Goal: Information Seeking & Learning: Find specific fact

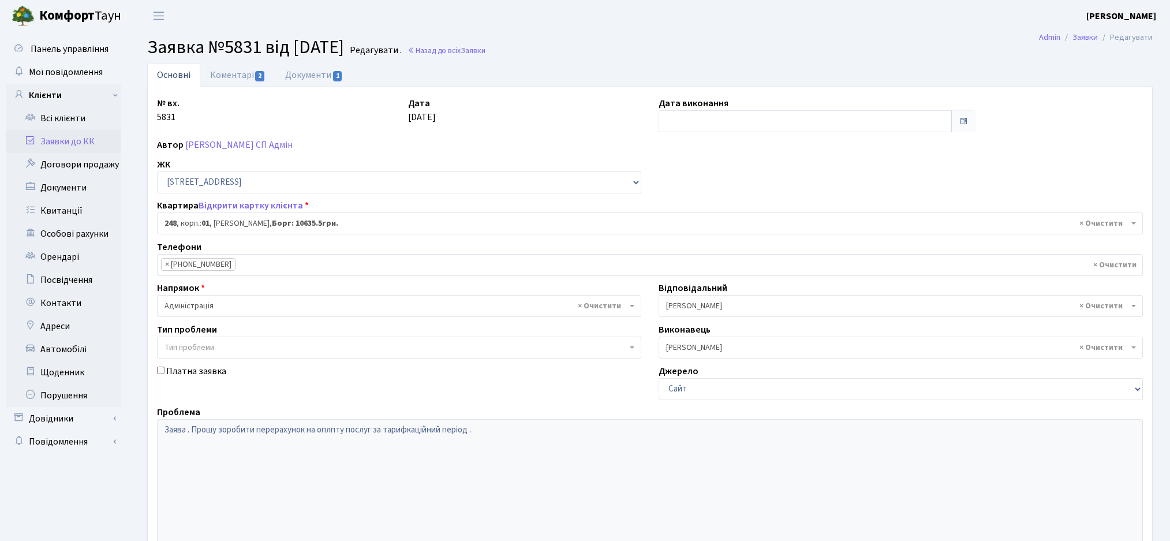
select select "20173"
click at [62, 144] on link "Заявки до КК" at bounding box center [63, 141] width 115 height 23
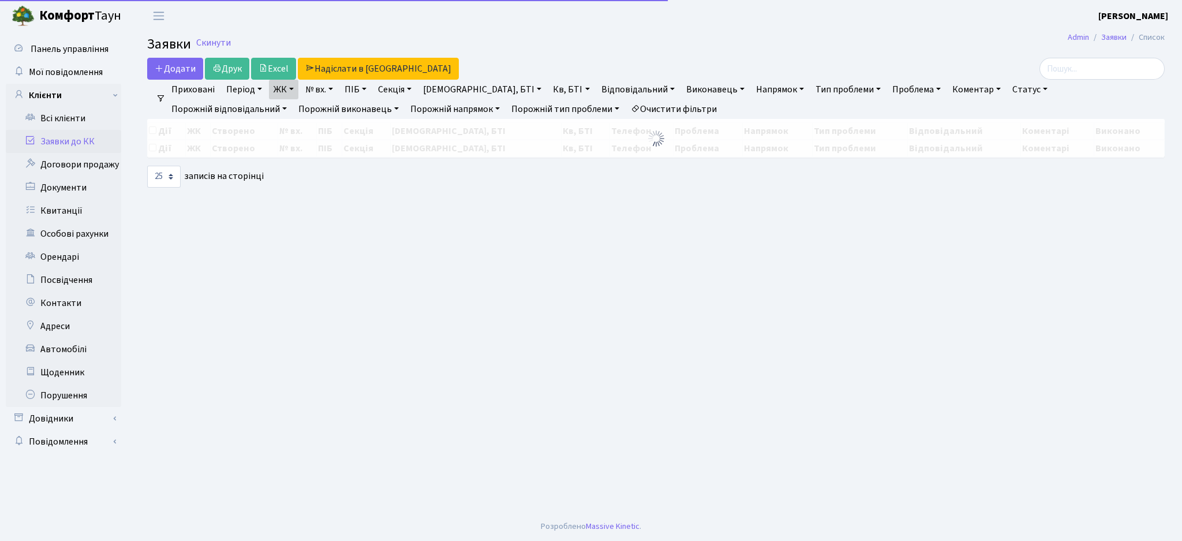
select select "25"
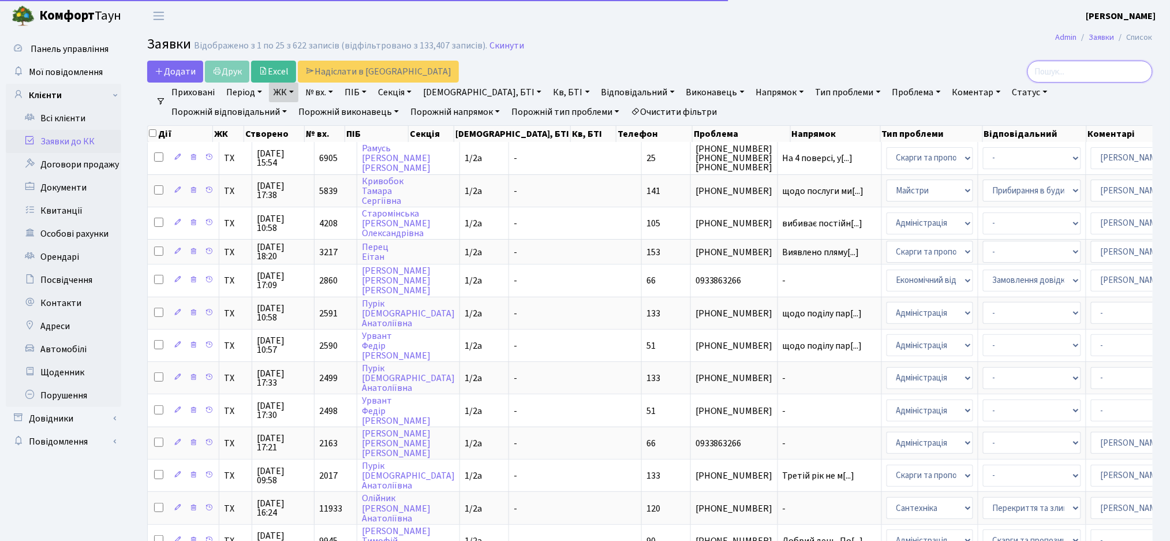
click at [1078, 77] on input "search" at bounding box center [1089, 72] width 125 height 22
type input "процюк"
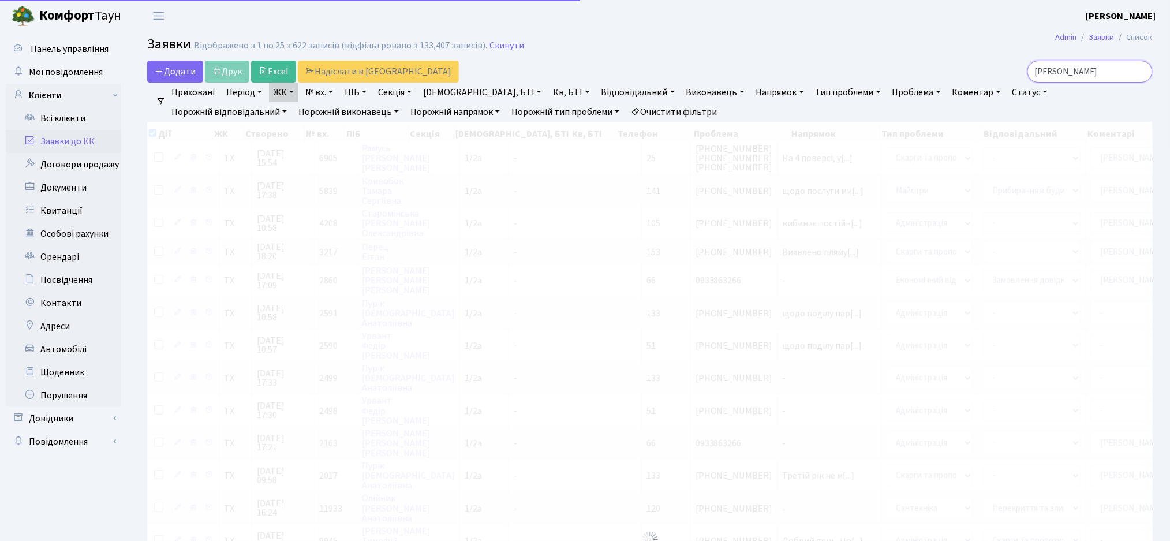
checkbox input "true"
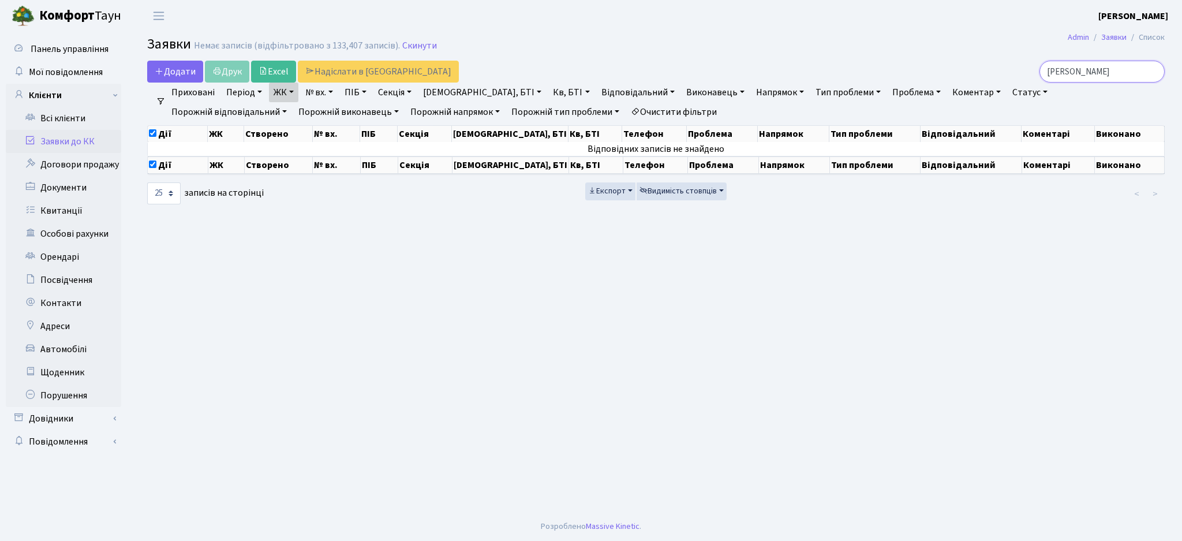
type input "процюк"
click at [626, 114] on link "Очистити фільтри" at bounding box center [673, 112] width 95 height 20
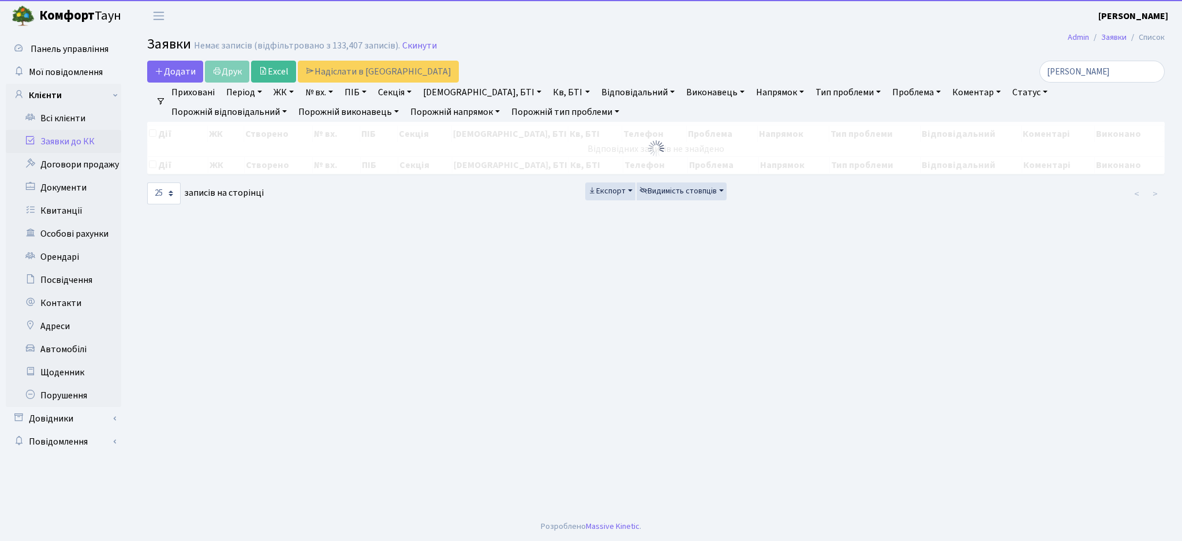
checkbox input "false"
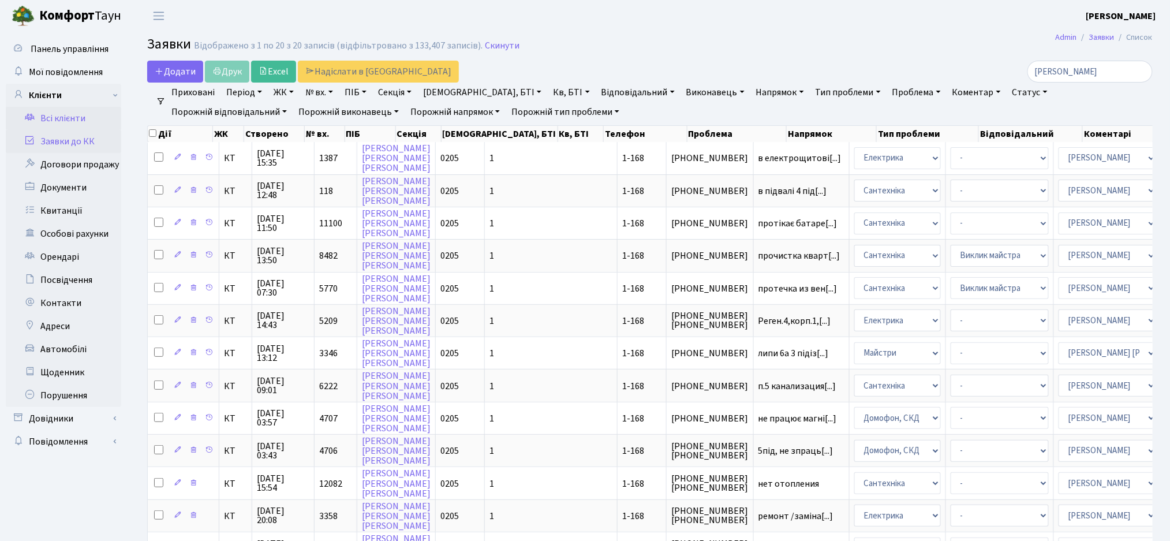
click at [61, 119] on link "Всі клієнти" at bounding box center [63, 118] width 115 height 23
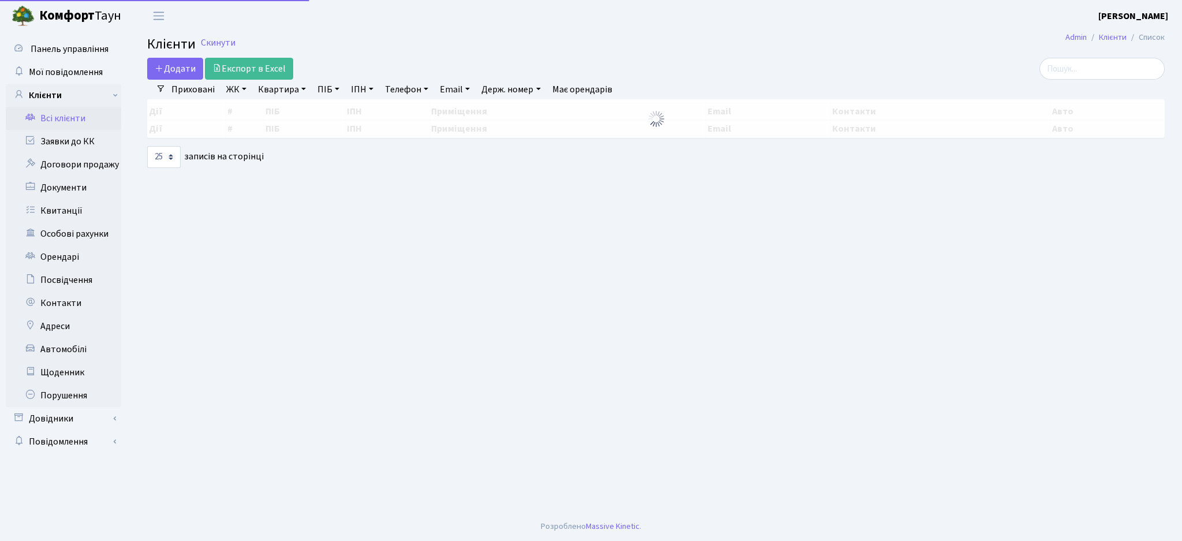
select select "25"
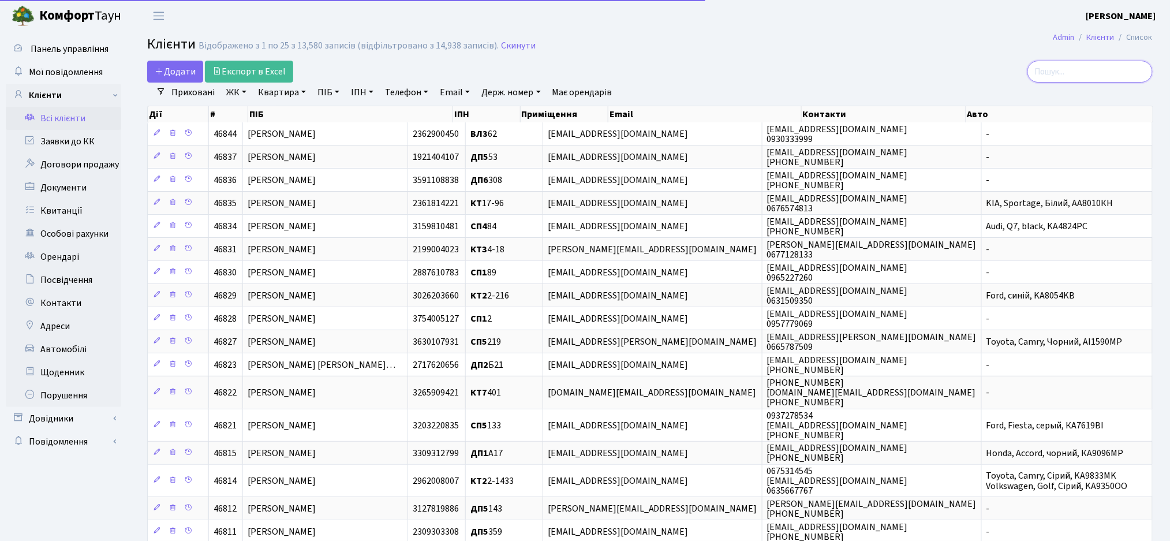
click at [1093, 74] on input "search" at bounding box center [1089, 72] width 125 height 22
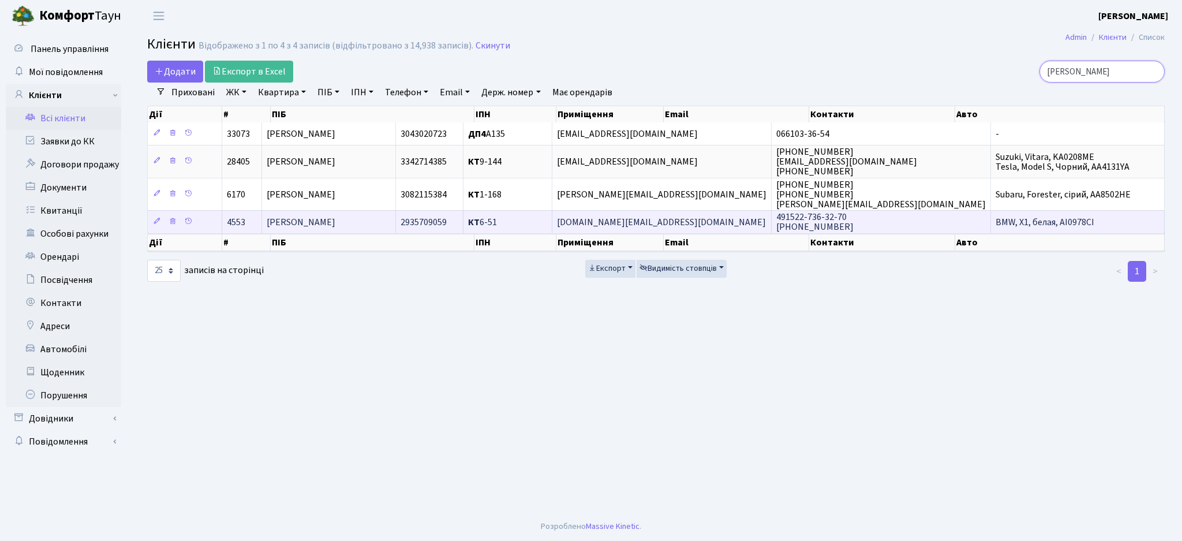
type input "[PERSON_NAME]"
click at [335, 225] on span "Процюк Сергій Вікторович" at bounding box center [301, 222] width 69 height 13
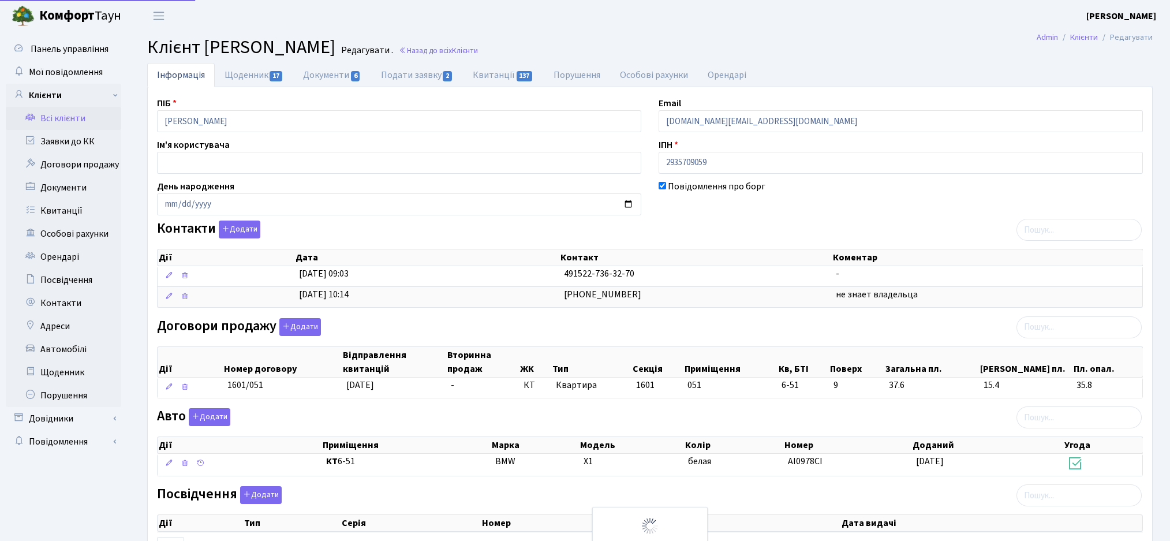
select select "25"
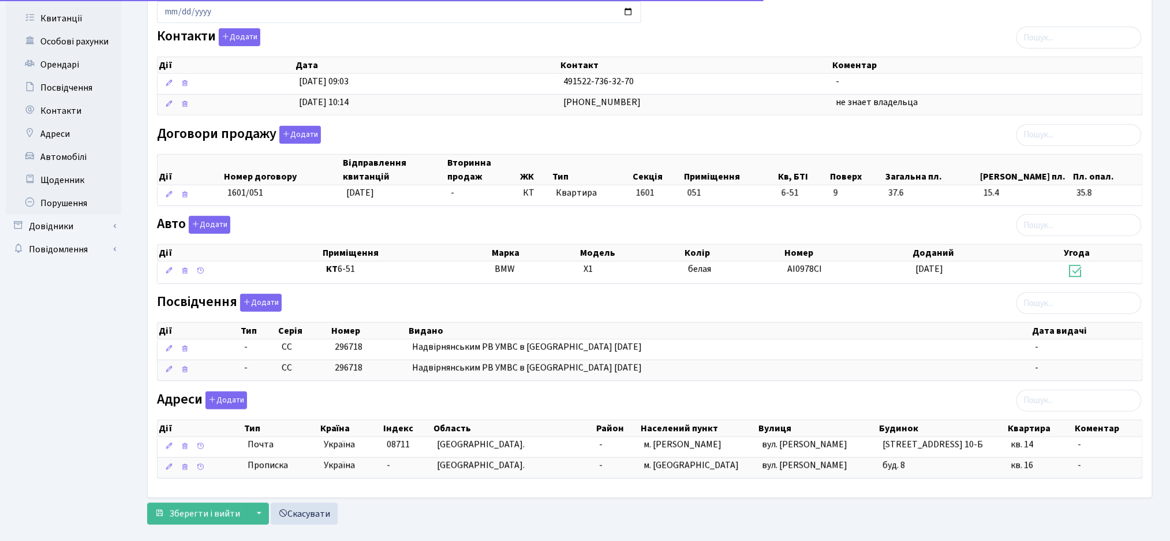
scroll to position [212, 0]
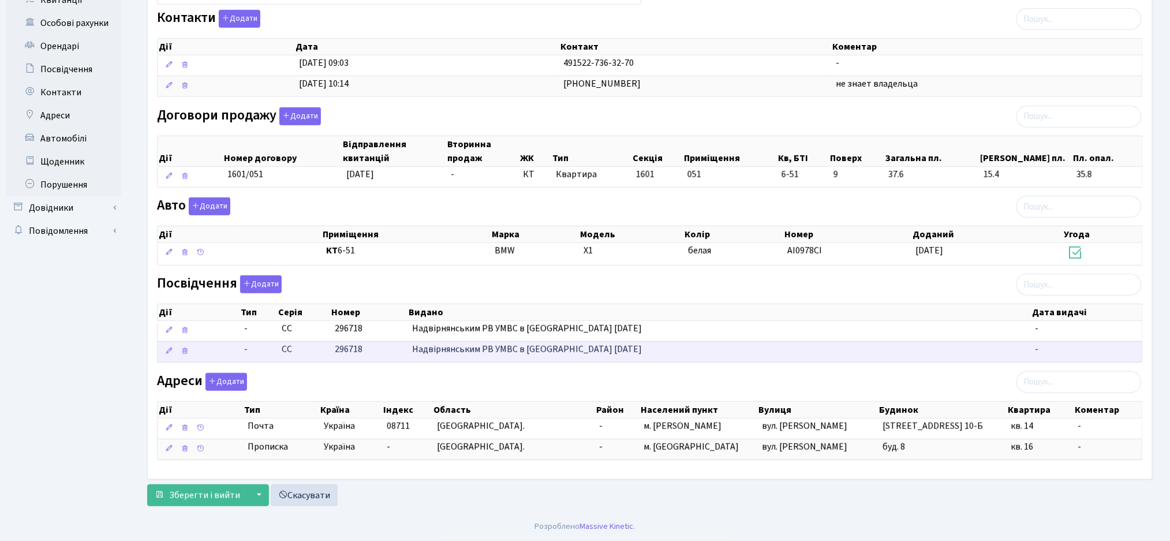
drag, startPoint x: 727, startPoint y: 374, endPoint x: 282, endPoint y: 346, distance: 445.9
click at [282, 346] on div "ПІБ Процюк Сергій Вікторович Email serge.my@gmail.com Ім'я користувача ІПН 2935…" at bounding box center [649, 178] width 1003 height 584
copy div "СС 296718 Надвірнянським РВ УМВС в Івано-Франківській області 17.05.1997 року -…"
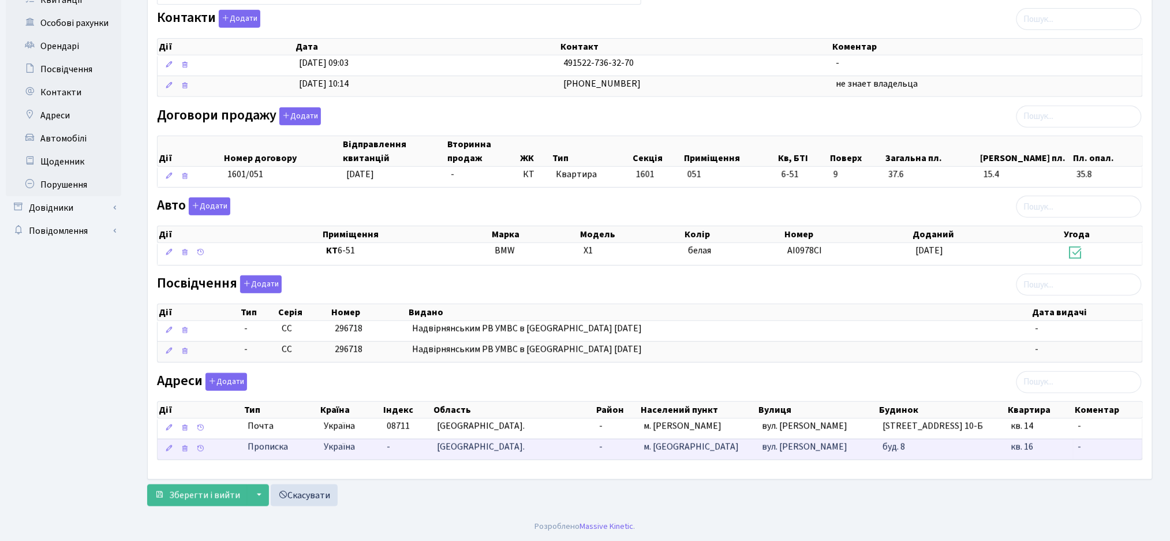
drag, startPoint x: 1044, startPoint y: 464, endPoint x: 249, endPoint y: 448, distance: 794.9
click at [249, 448] on div "Дії Тип Країна Індекс Область Район Населений пункт Вулиця Будинок Квартира Дії" at bounding box center [650, 428] width 986 height 74
copy table "Дії Тип Країна Індекс Область Район Населений пункт Вулиця Будинок Квартира Ком…"
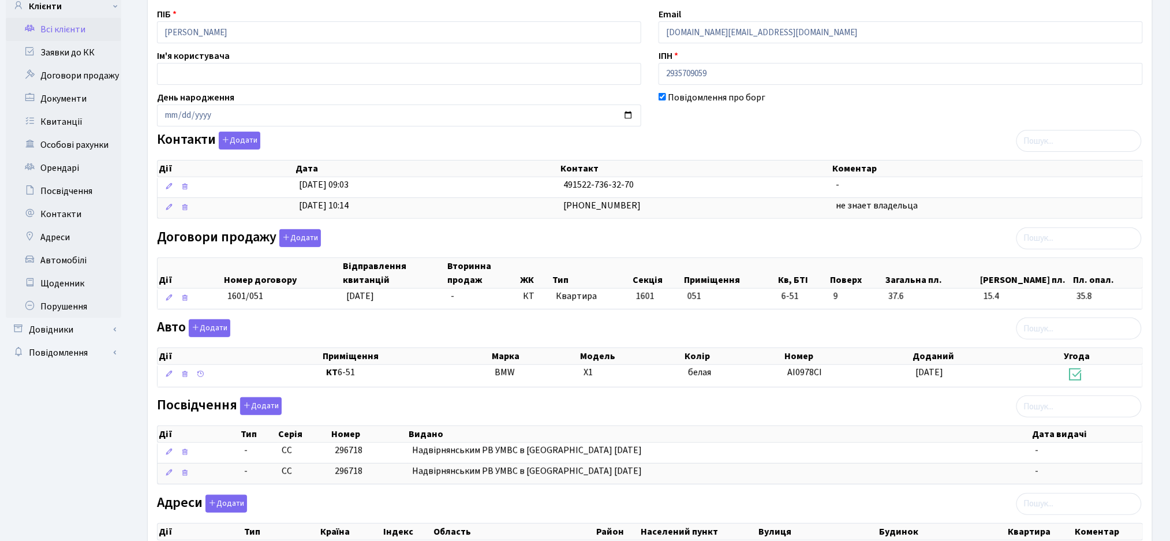
scroll to position [0, 0]
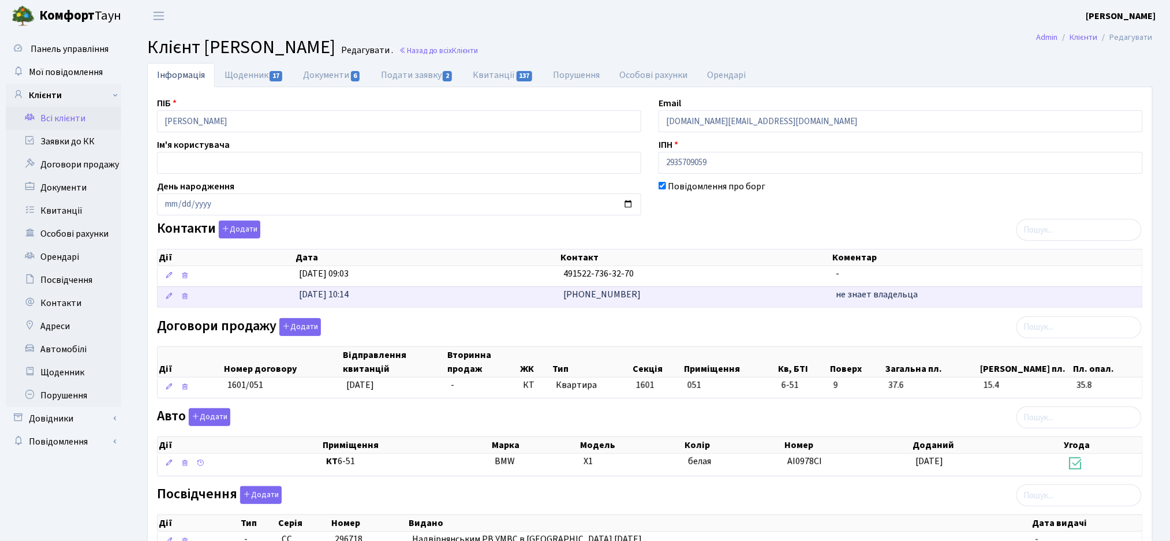
drag, startPoint x: 635, startPoint y: 309, endPoint x: 628, endPoint y: 300, distance: 11.1
click at [628, 300] on div "Дії Дата Контакт Коментар Дії Дата Контакт Коментар 22.07.2016, 09:03 491522-73…" at bounding box center [650, 275] width 986 height 74
copy table "Дії Дата Контакт Коментар 22.07.2016, 09:03 491522-736-32-70 - 14.08.2013, 10:1…"
drag, startPoint x: 756, startPoint y: 124, endPoint x: 660, endPoint y: 124, distance: 95.8
click at [656, 124] on div "Email serge.my@gmail.com" at bounding box center [901, 114] width 502 height 36
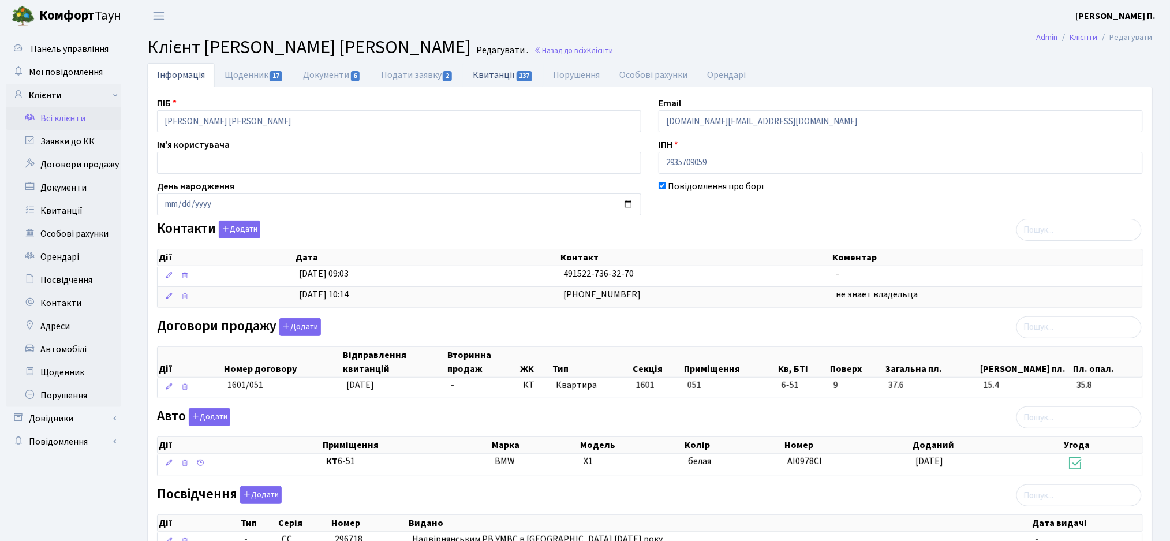
click at [497, 69] on link "Квитанції 137" at bounding box center [503, 75] width 80 height 24
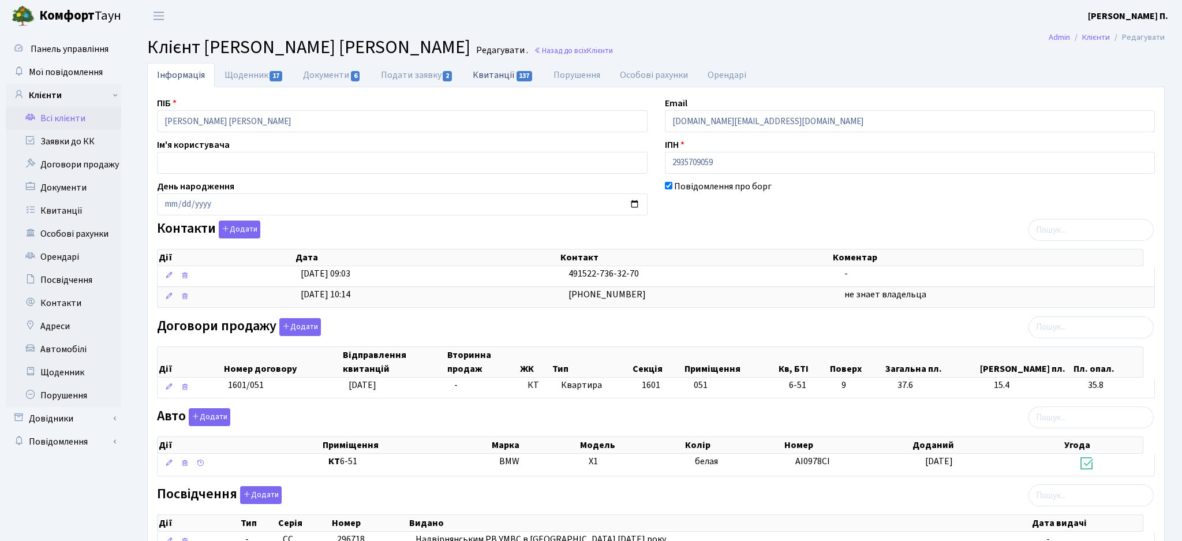
select select "25"
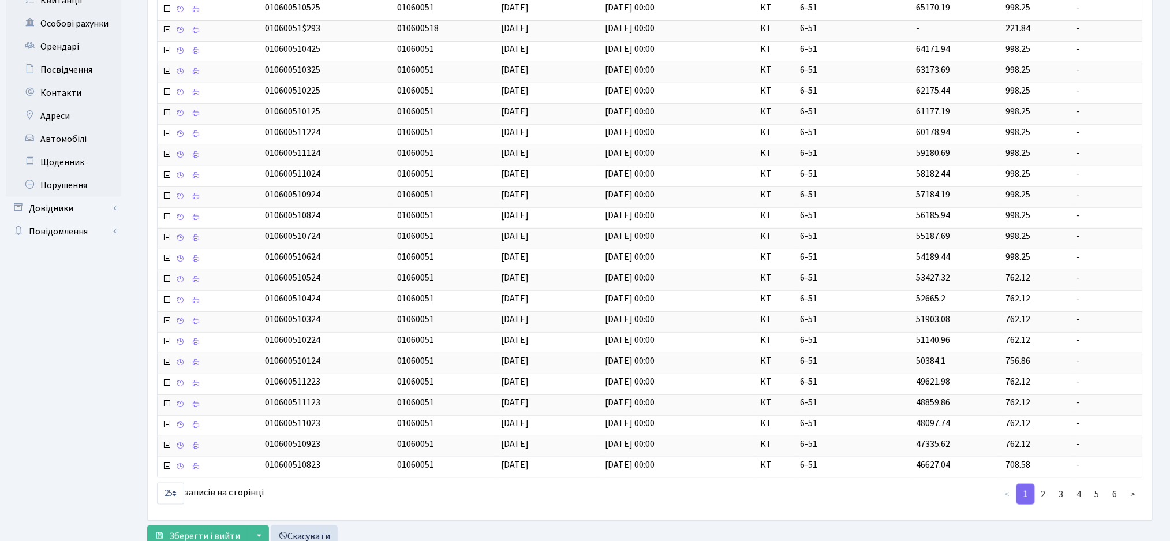
scroll to position [254, 0]
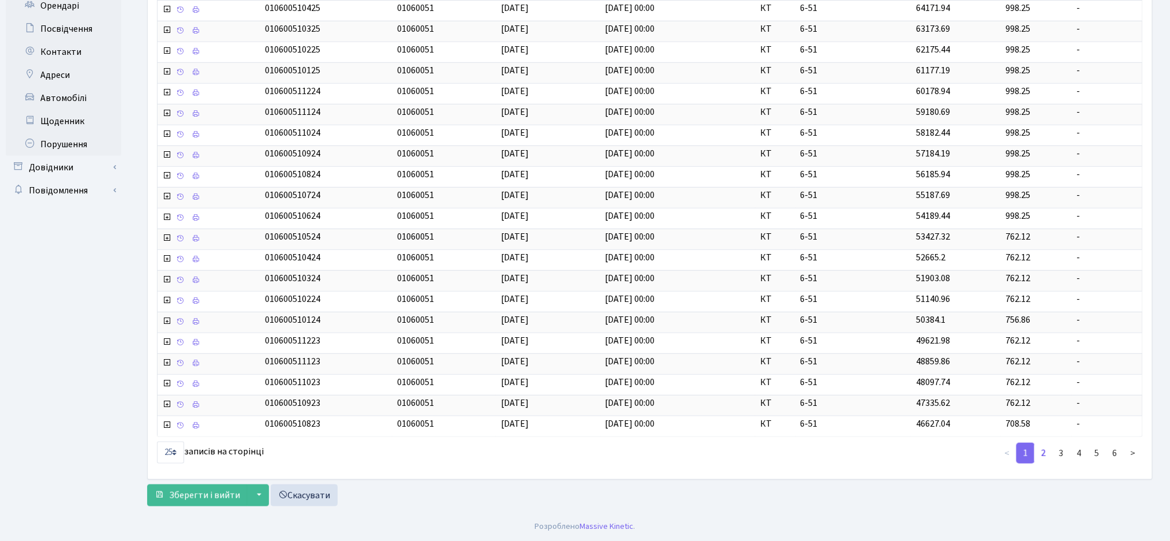
click at [837, 451] on link "2" at bounding box center [1043, 453] width 18 height 21
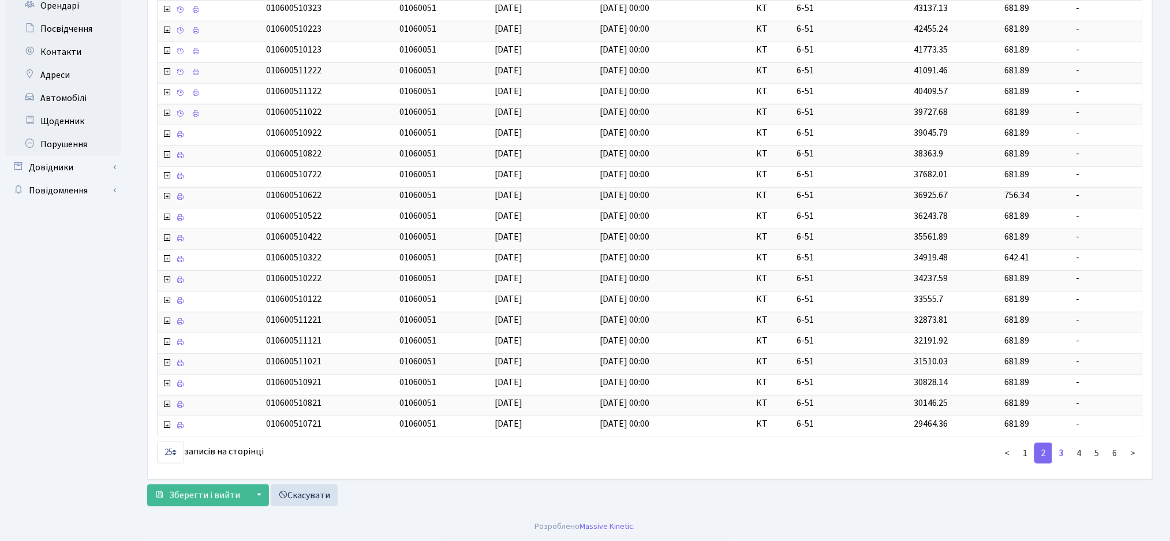
click at [837, 455] on link "3" at bounding box center [1061, 453] width 18 height 21
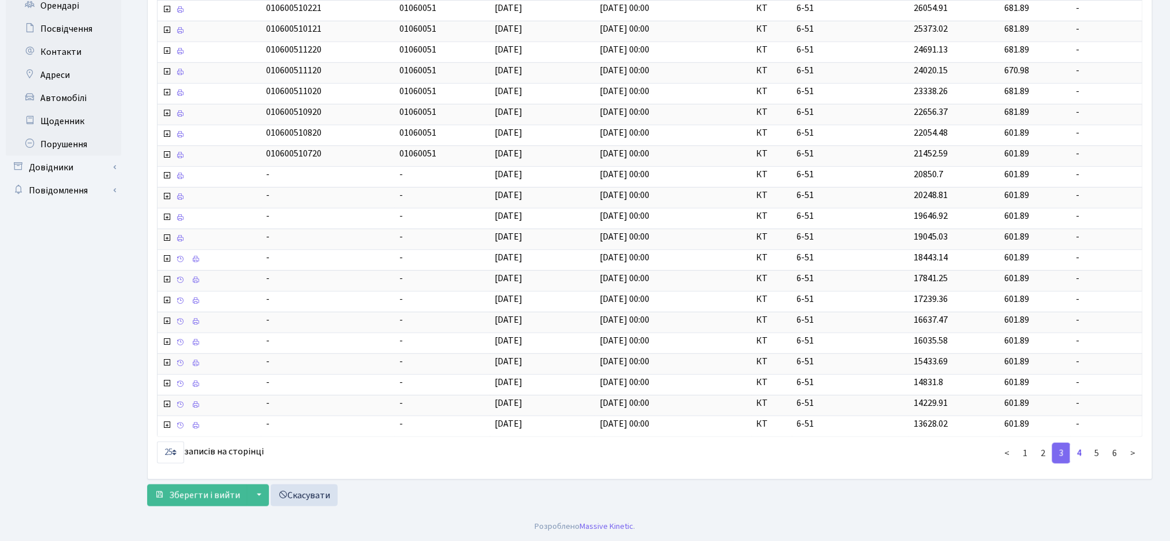
click at [837, 458] on link "4" at bounding box center [1079, 453] width 18 height 21
